Goal: Information Seeking & Learning: Understand process/instructions

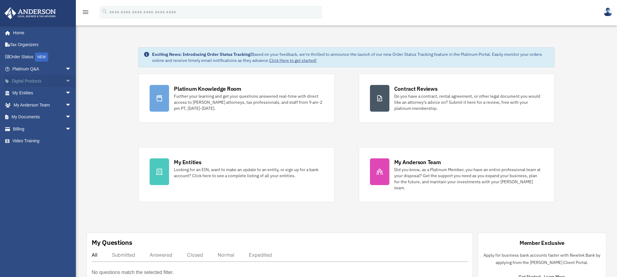
click at [65, 80] on span "arrow_drop_down" at bounding box center [71, 81] width 12 height 12
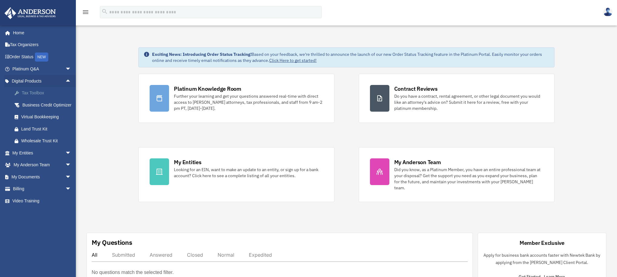
click at [28, 93] on div "Tax Toolbox" at bounding box center [47, 93] width 52 height 8
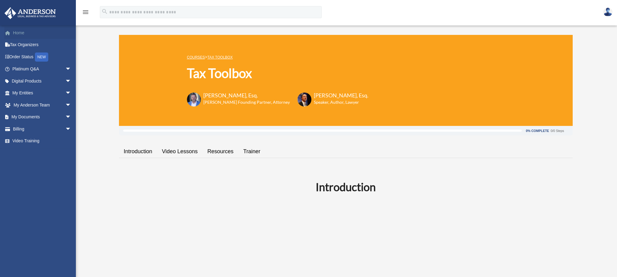
click at [24, 31] on link "Home" at bounding box center [42, 33] width 76 height 12
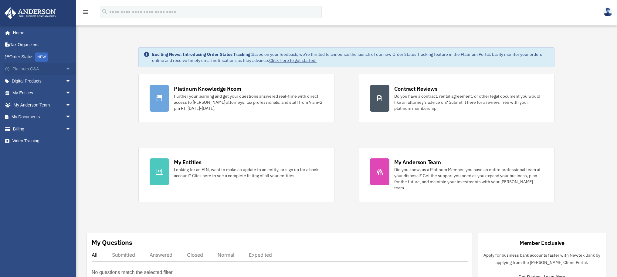
click at [67, 68] on span "arrow_drop_down" at bounding box center [71, 69] width 12 height 12
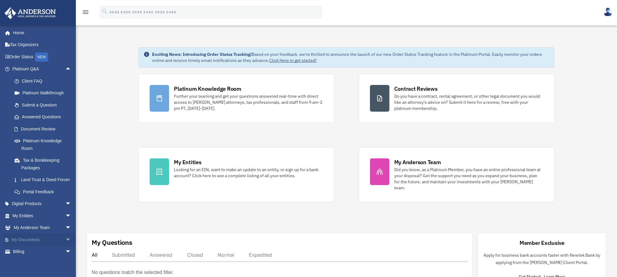
click at [51, 246] on link "My Documents arrow_drop_down" at bounding box center [42, 240] width 76 height 12
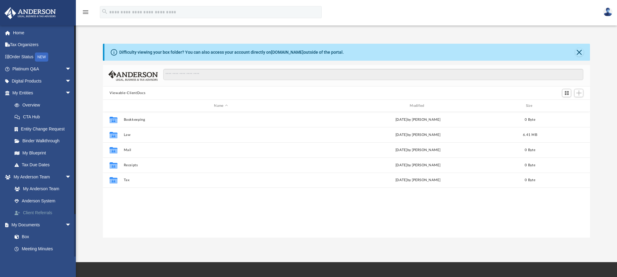
scroll to position [133, 483]
click at [50, 202] on link "Anderson System" at bounding box center [44, 201] width 72 height 12
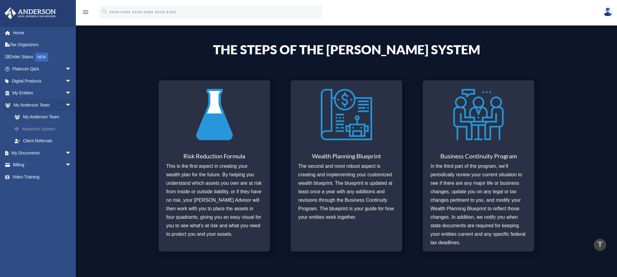
scroll to position [216, 0]
click at [24, 97] on link "My Entities arrow_drop_down" at bounding box center [42, 93] width 76 height 12
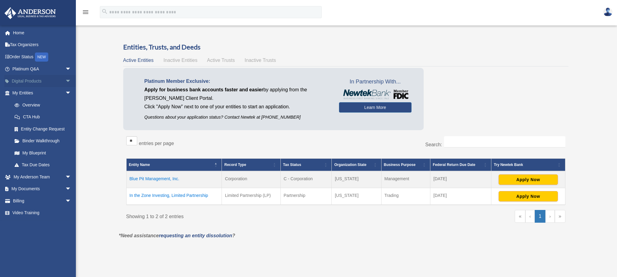
click at [65, 81] on span "arrow_drop_down" at bounding box center [71, 81] width 12 height 12
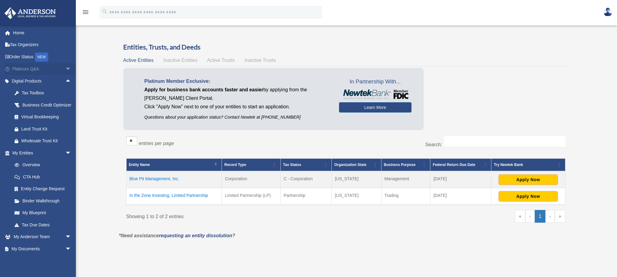
click at [33, 69] on link "Platinum Q&A arrow_drop_down" at bounding box center [42, 69] width 76 height 12
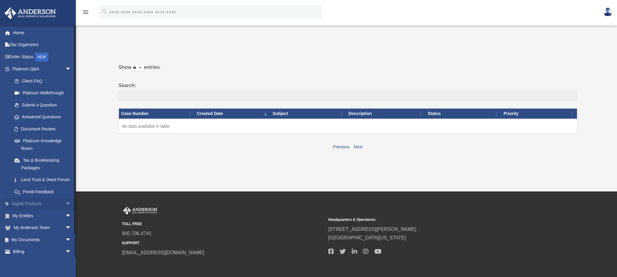
click at [56, 210] on link "Digital Products arrow_drop_down" at bounding box center [42, 204] width 76 height 12
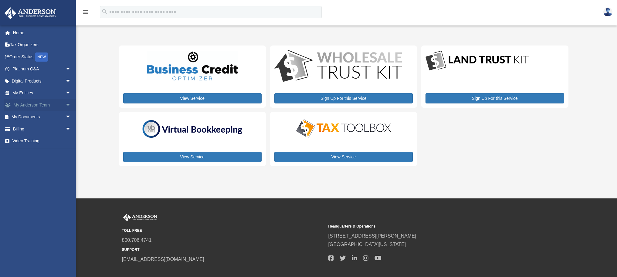
click at [38, 102] on link "My Anderson Team arrow_drop_down" at bounding box center [42, 105] width 76 height 12
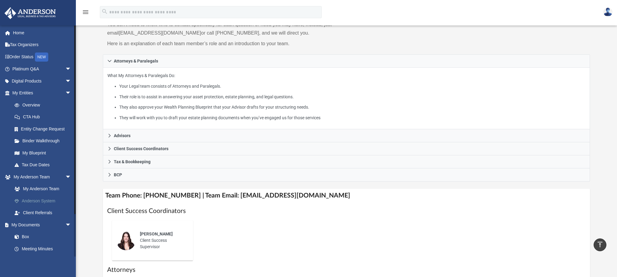
scroll to position [59, 0]
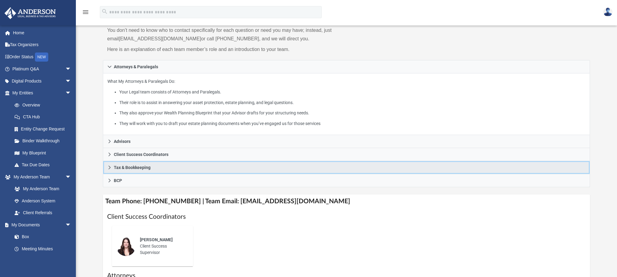
click at [111, 165] on link "Tax & Bookkeeping" at bounding box center [346, 167] width 487 height 13
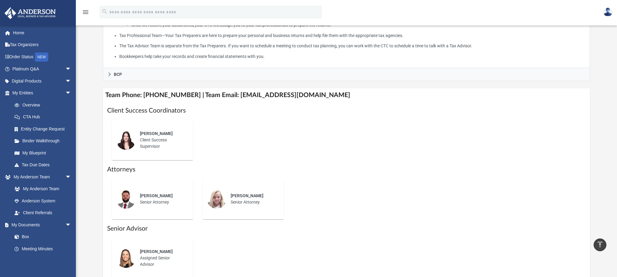
scroll to position [347, 0]
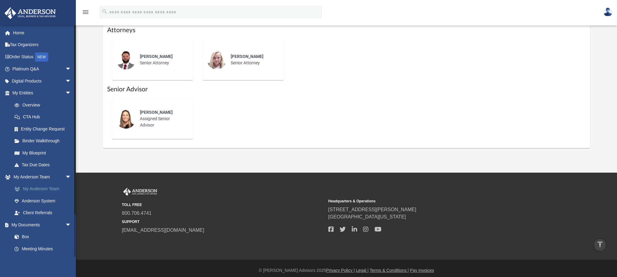
click at [47, 187] on link "My Anderson Team" at bounding box center [44, 189] width 72 height 12
click at [47, 188] on link "My Anderson Team" at bounding box center [44, 189] width 72 height 12
click at [49, 200] on link "Anderson System" at bounding box center [44, 201] width 72 height 12
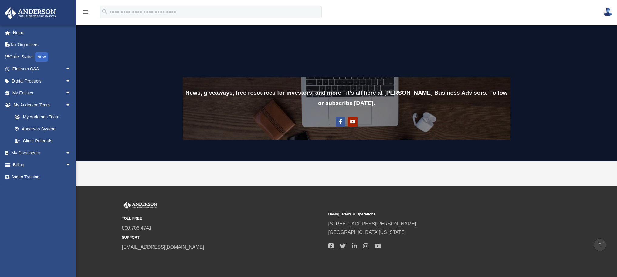
scroll to position [456, 0]
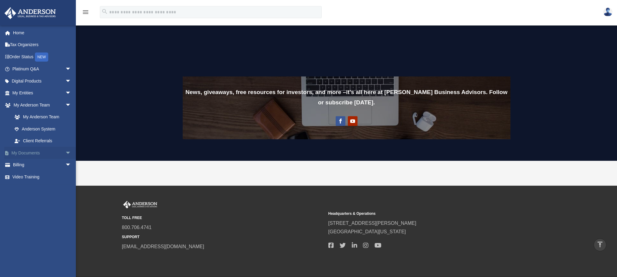
click at [38, 154] on link "My Documents arrow_drop_down" at bounding box center [42, 153] width 76 height 12
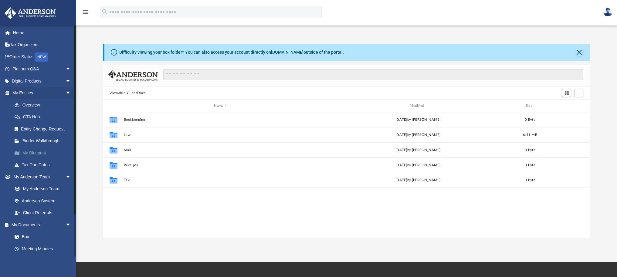
scroll to position [133, 483]
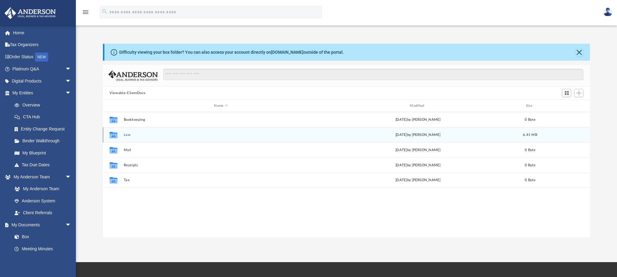
click at [112, 134] on icon "grid" at bounding box center [114, 135] width 8 height 5
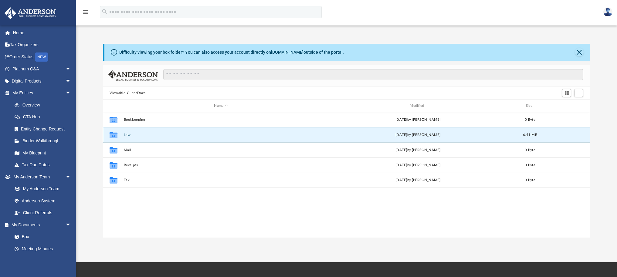
click at [111, 135] on icon "grid" at bounding box center [114, 135] width 8 height 5
click at [125, 136] on button "Law" at bounding box center [221, 135] width 195 height 4
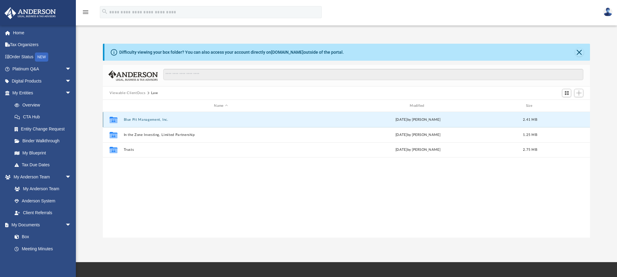
click at [135, 121] on button "Blue Pit Management, Inc." at bounding box center [221, 120] width 195 height 4
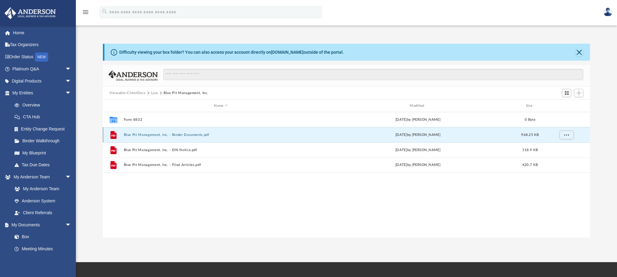
click at [148, 134] on button "Blue Pit Management, Inc. - Binder Documents.pdf" at bounding box center [221, 135] width 195 height 4
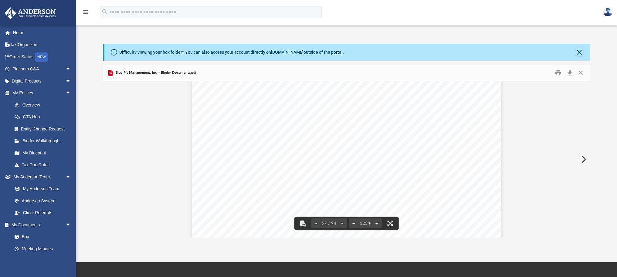
scroll to position [23099, 0]
click at [28, 36] on link "Home" at bounding box center [42, 33] width 76 height 12
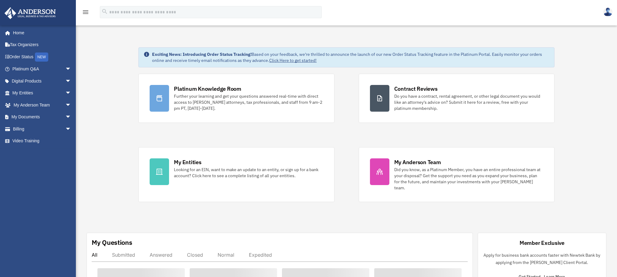
click at [88, 12] on icon "menu" at bounding box center [85, 11] width 7 height 7
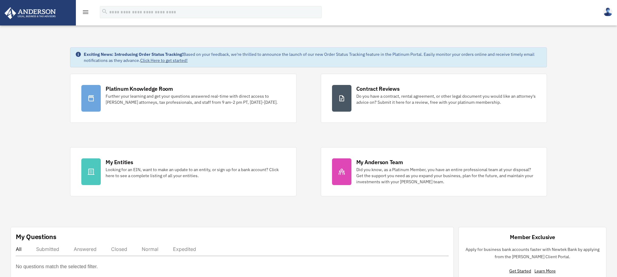
click at [88, 12] on icon "menu" at bounding box center [85, 11] width 7 height 7
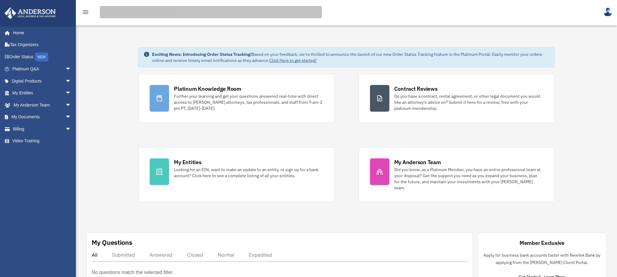
click at [129, 15] on input "search" at bounding box center [211, 12] width 222 height 12
type input "******"
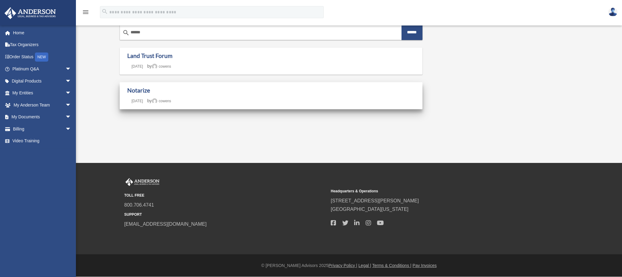
click at [147, 85] on div "Notarize Last updated [DATE] [DATE] by [PERSON_NAME]" at bounding box center [271, 95] width 303 height 27
click at [143, 91] on link "Notarize" at bounding box center [138, 90] width 23 height 7
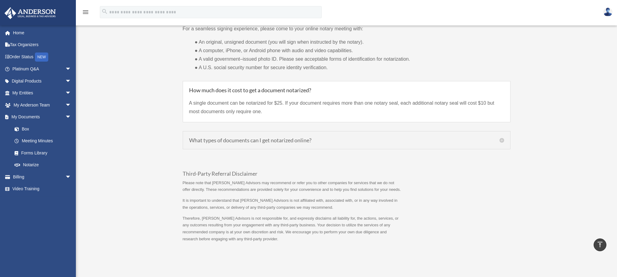
scroll to position [478, 0]
click at [503, 133] on div "What types of documents can I get notarized online? Accepted documents by [PERS…" at bounding box center [347, 139] width 328 height 18
click at [501, 136] on h5 "What types of documents can I get notarized online?" at bounding box center [346, 138] width 315 height 5
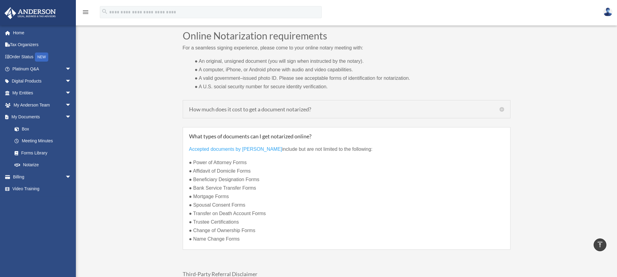
scroll to position [458, 0]
click at [501, 107] on h5 "How much does it cost to get a document notarized?" at bounding box center [346, 109] width 315 height 5
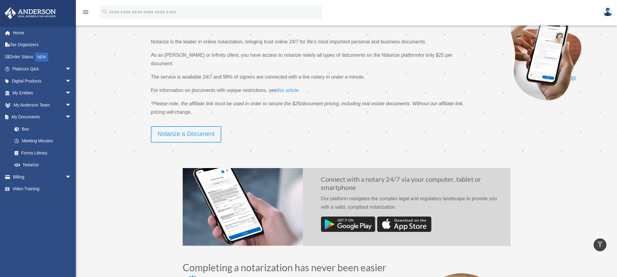
scroll to position [0, 0]
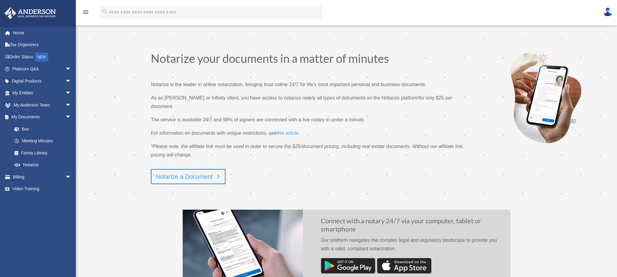
click at [186, 169] on link "Notarize a Document" at bounding box center [188, 176] width 75 height 15
